Goal: Information Seeking & Learning: Learn about a topic

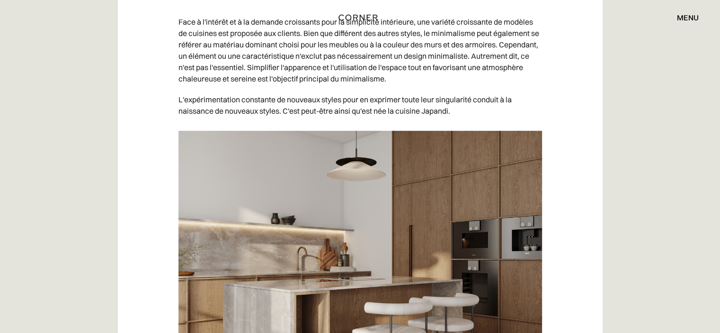
scroll to position [615, 0]
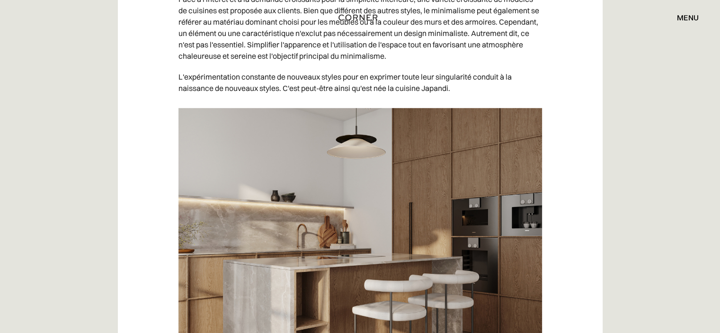
click at [477, 140] on img at bounding box center [359, 236] width 363 height 256
click at [471, 140] on img at bounding box center [359, 236] width 363 height 256
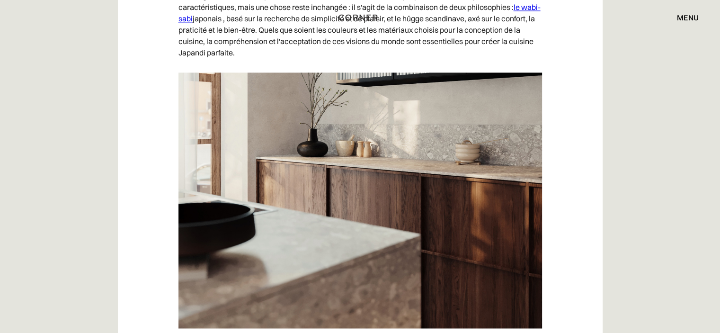
scroll to position [1515, 0]
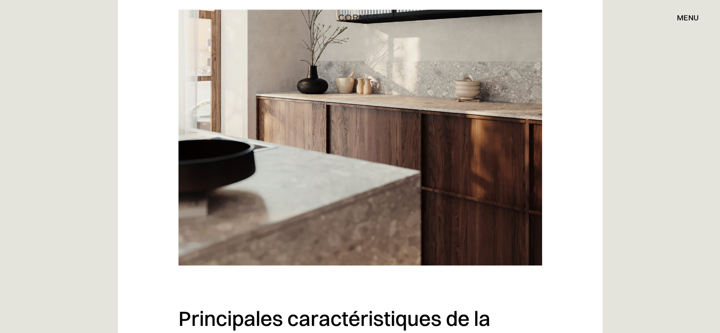
click at [471, 140] on img at bounding box center [359, 137] width 363 height 256
click at [471, 139] on img at bounding box center [359, 137] width 363 height 256
click at [686, 17] on font "menu" at bounding box center [688, 17] width 22 height 9
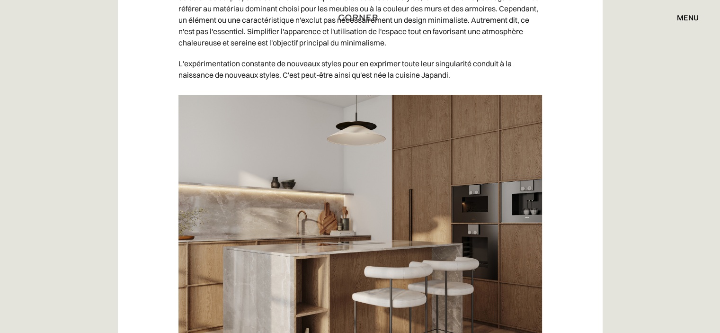
scroll to position [607, 0]
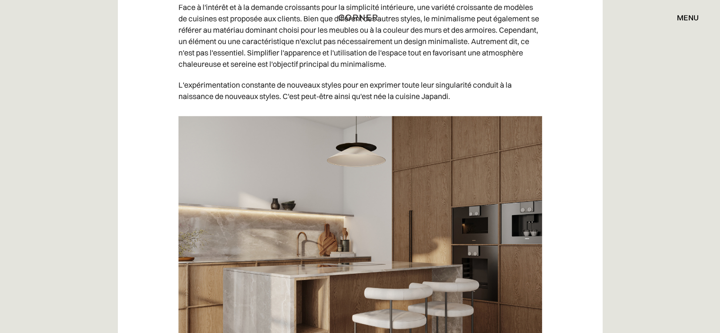
click at [415, 116] on img at bounding box center [359, 244] width 363 height 256
click at [515, 294] on img at bounding box center [359, 244] width 363 height 256
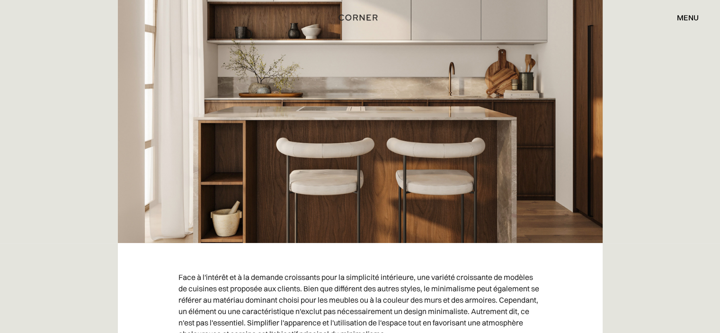
scroll to position [323, 0]
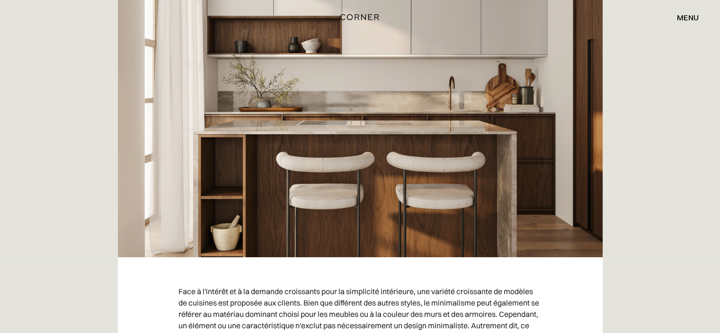
click at [363, 17] on img "maison" at bounding box center [359, 17] width 39 height 12
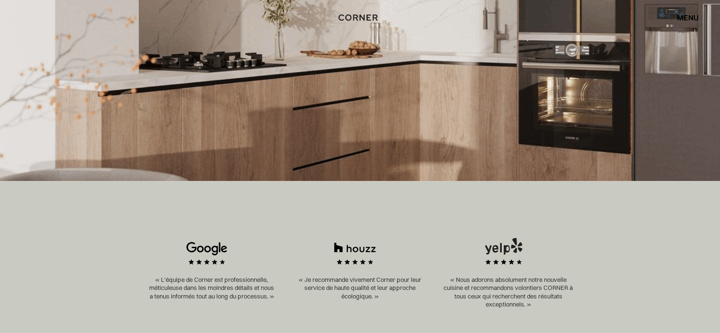
scroll to position [344, 0]
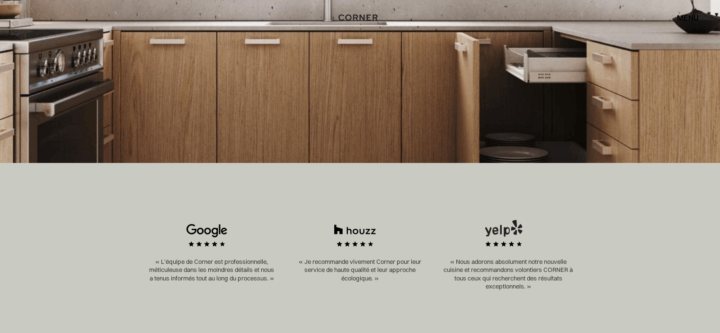
click at [369, 72] on img at bounding box center [360, 40] width 720 height 245
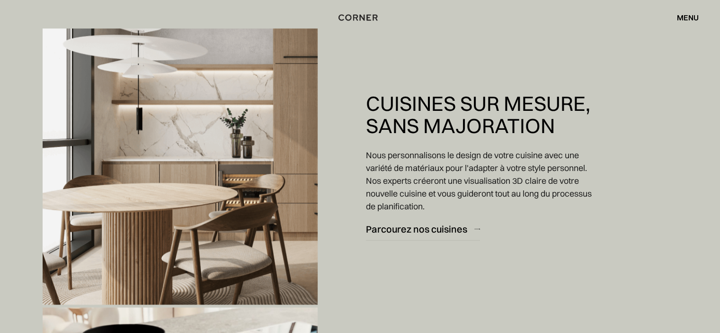
scroll to position [770, 0]
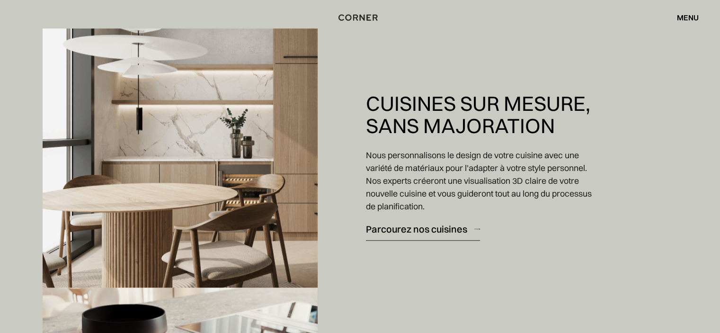
click at [457, 230] on font "Parcourez nos cuisines" at bounding box center [416, 229] width 101 height 12
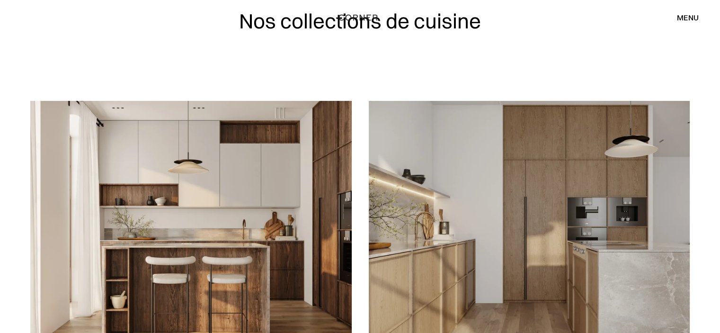
scroll to position [47, 0]
click at [550, 196] on img at bounding box center [529, 228] width 321 height 257
click at [550, 197] on img at bounding box center [529, 228] width 321 height 257
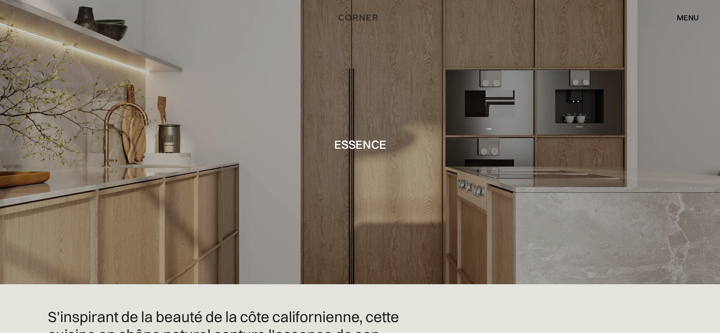
drag, startPoint x: 375, startPoint y: 152, endPoint x: 377, endPoint y: 160, distance: 8.3
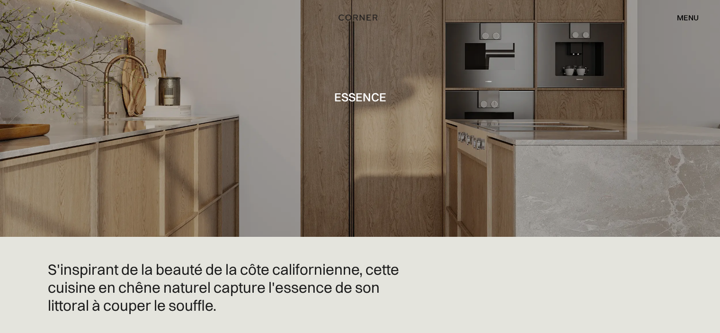
drag, startPoint x: 377, startPoint y: 160, endPoint x: 559, endPoint y: 171, distance: 181.6
drag, startPoint x: 559, startPoint y: 171, endPoint x: 540, endPoint y: 179, distance: 20.0
click at [540, 179] on div at bounding box center [360, 95] width 720 height 284
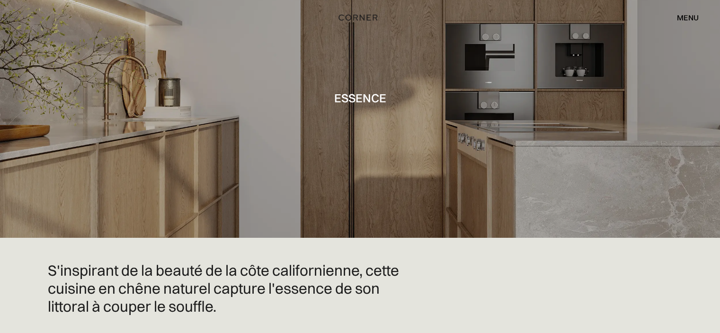
scroll to position [0, 0]
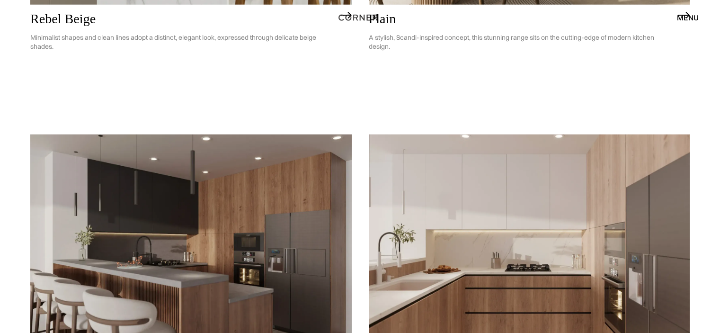
scroll to position [2367, 0]
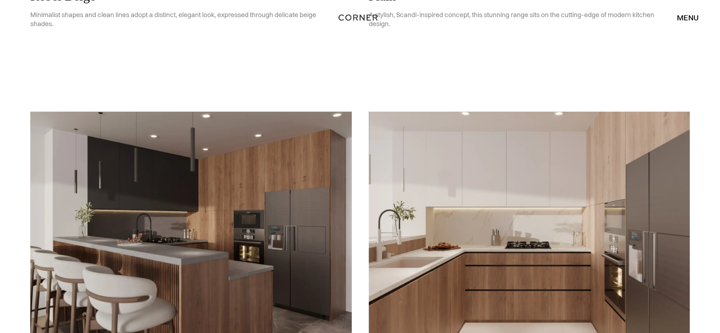
click at [419, 310] on img at bounding box center [529, 240] width 321 height 257
